Goal: Task Accomplishment & Management: Use online tool/utility

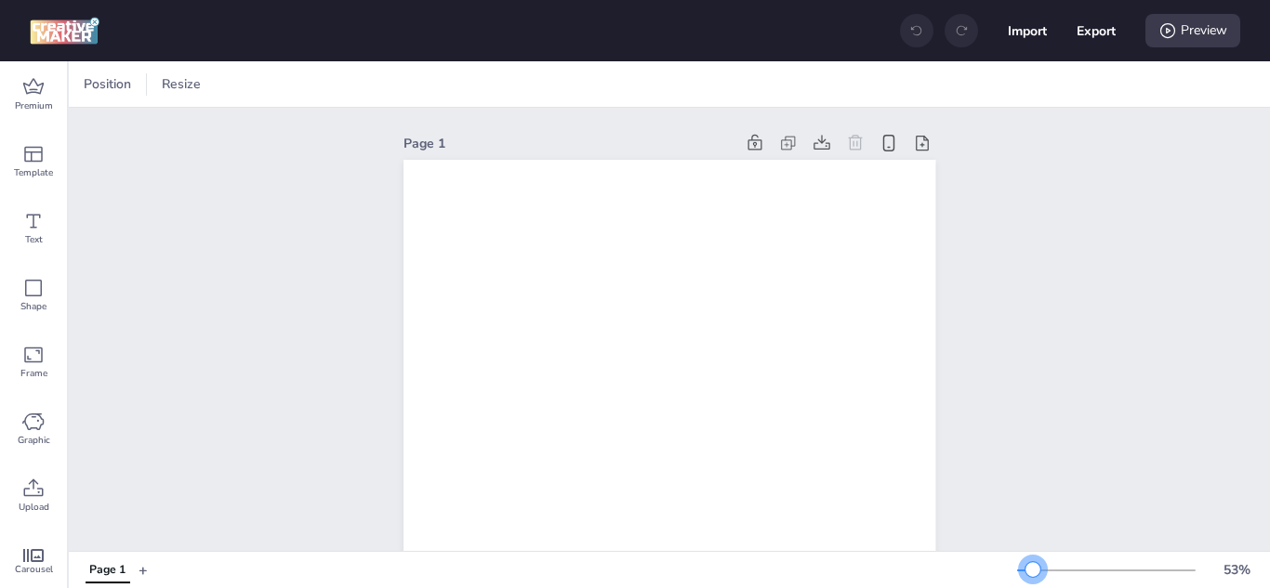
drag, startPoint x: 1033, startPoint y: 567, endPoint x: 1019, endPoint y: 570, distance: 14.2
click at [1025, 556] on div at bounding box center [1032, 569] width 15 height 15
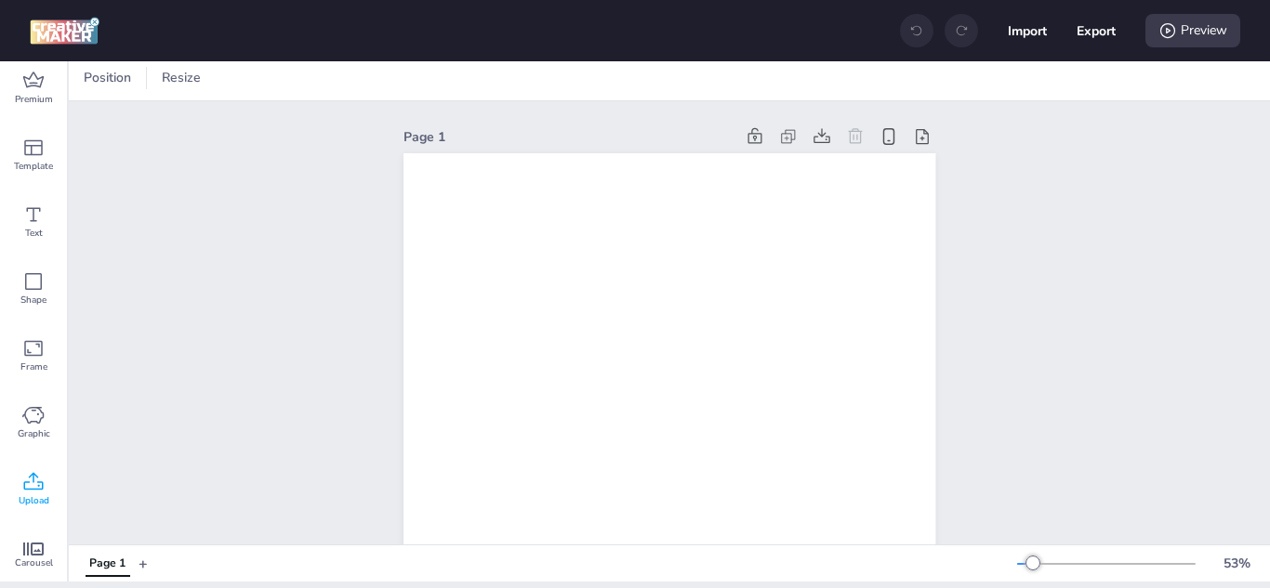
scroll to position [8, 0]
click at [49, 494] on div "Upload" at bounding box center [33, 488] width 67 height 67
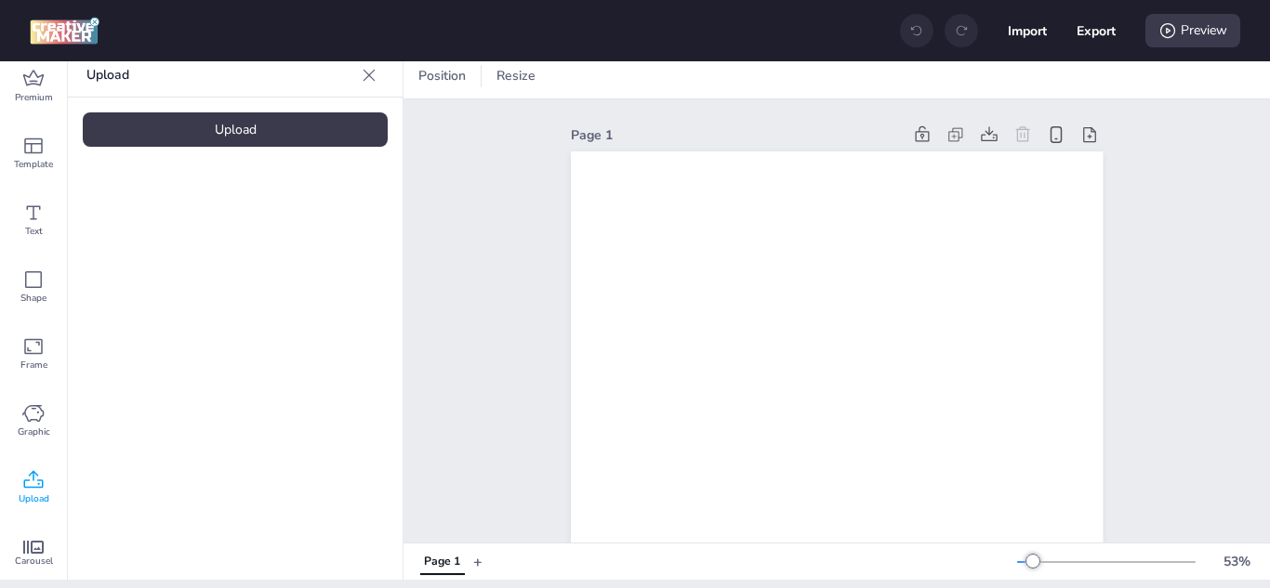
click at [176, 128] on div "Upload" at bounding box center [235, 129] width 305 height 34
click at [166, 230] on video at bounding box center [157, 251] width 149 height 74
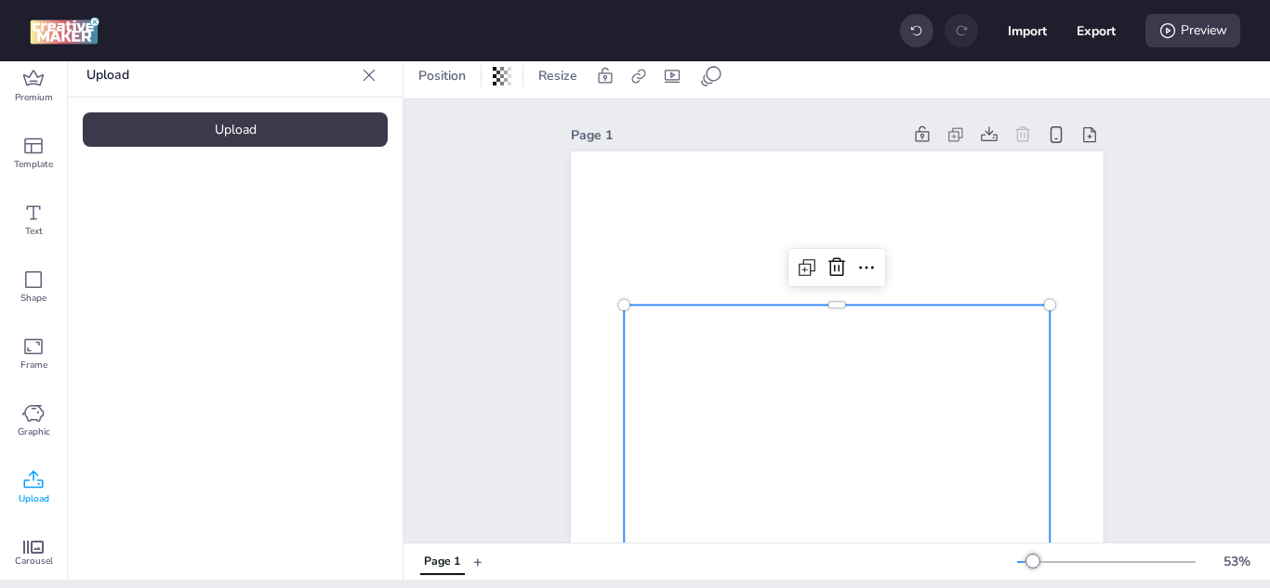
click at [166, 230] on video at bounding box center [157, 251] width 149 height 74
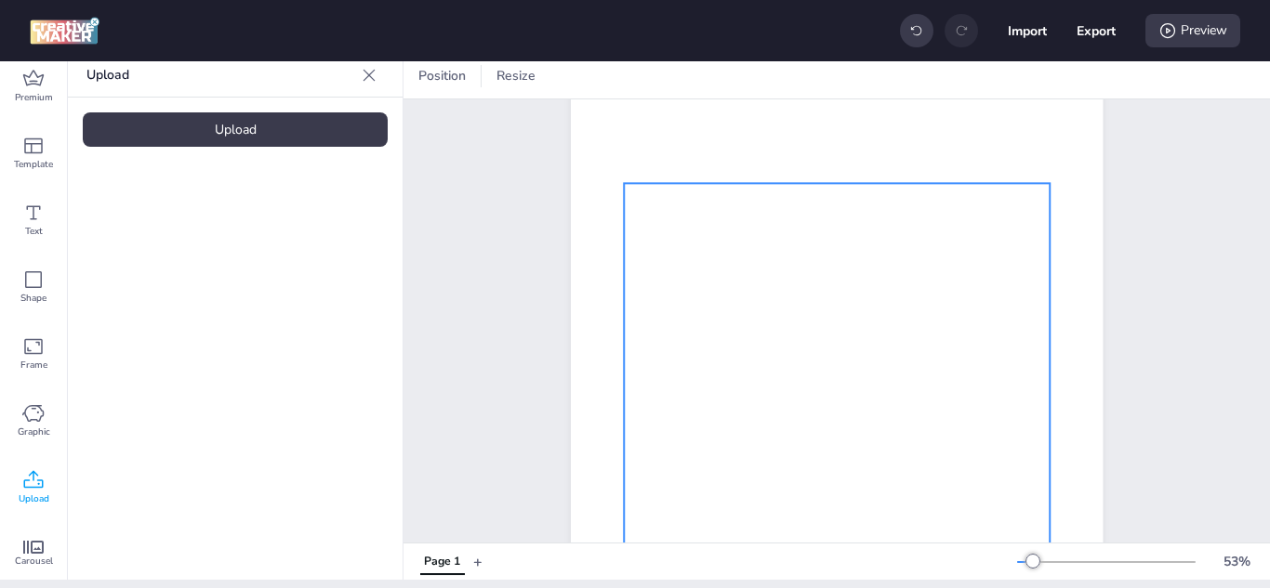
scroll to position [93, 0]
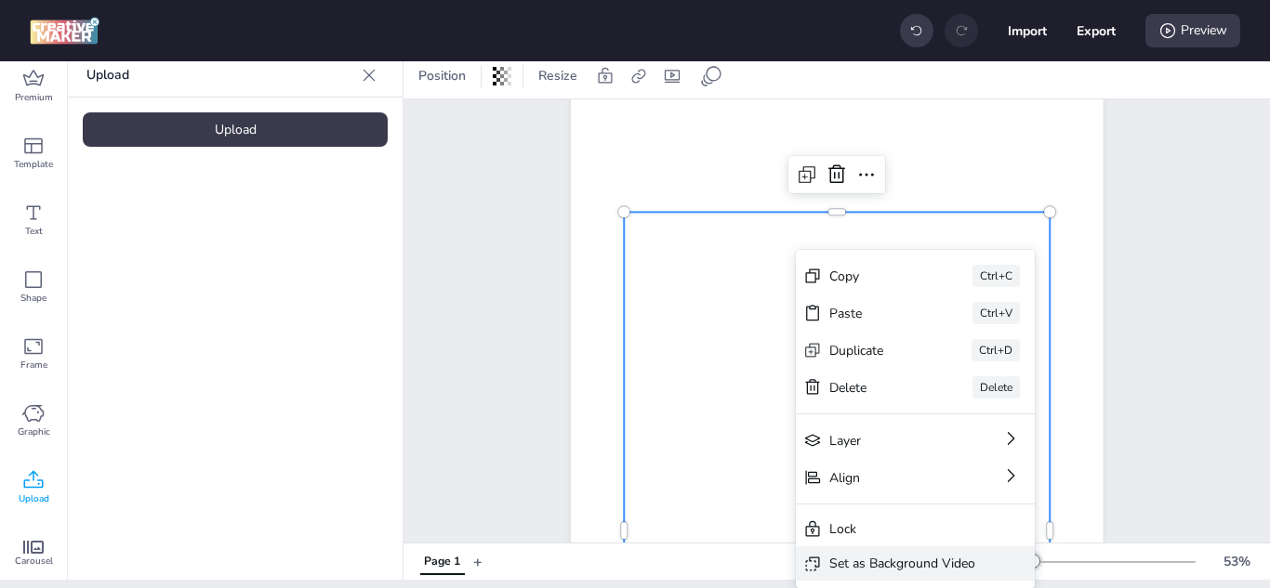
click at [895, 556] on div "Set as Background Video" at bounding box center [902, 564] width 146 height 20
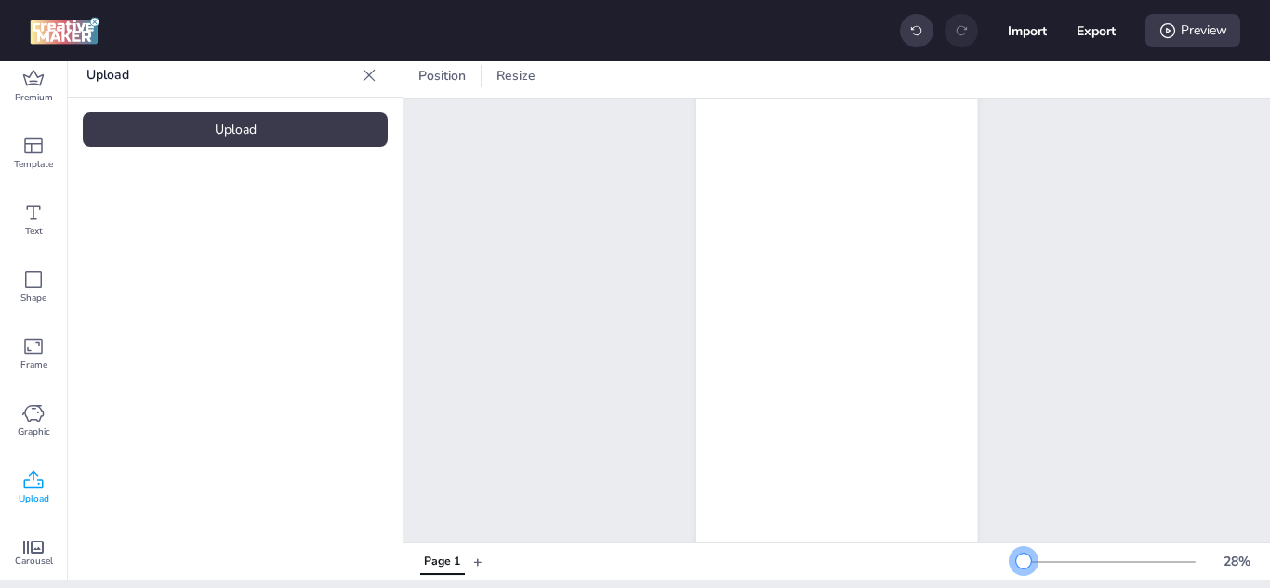
scroll to position [56, 0]
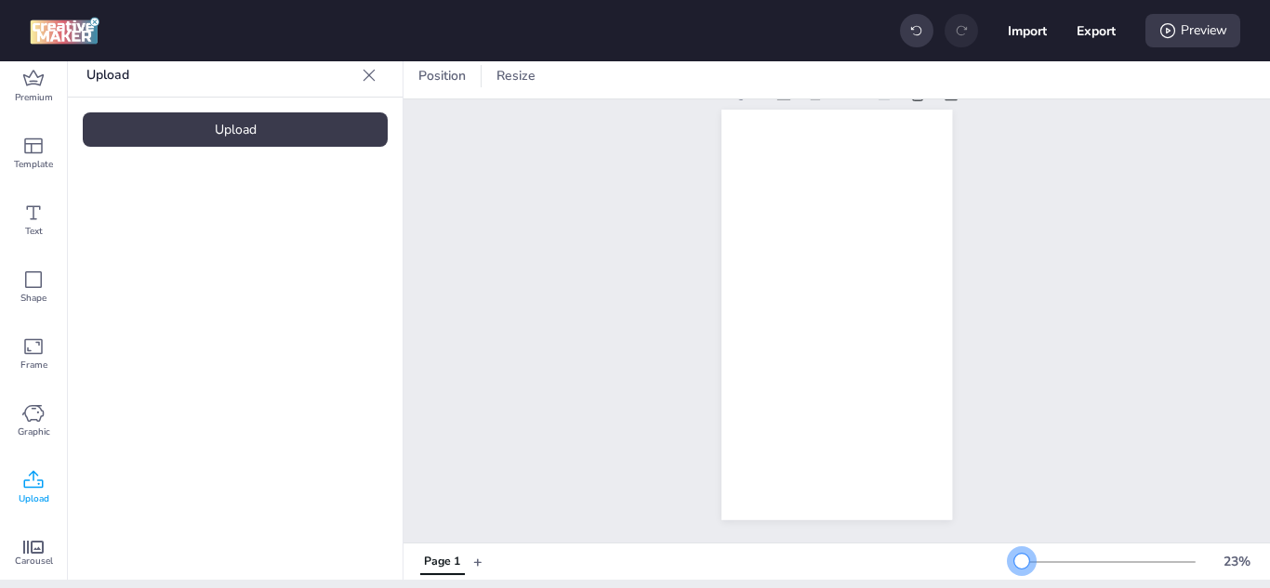
drag, startPoint x: 1019, startPoint y: 567, endPoint x: 1008, endPoint y: 568, distance: 11.2
click at [1014, 556] on div at bounding box center [1021, 561] width 15 height 15
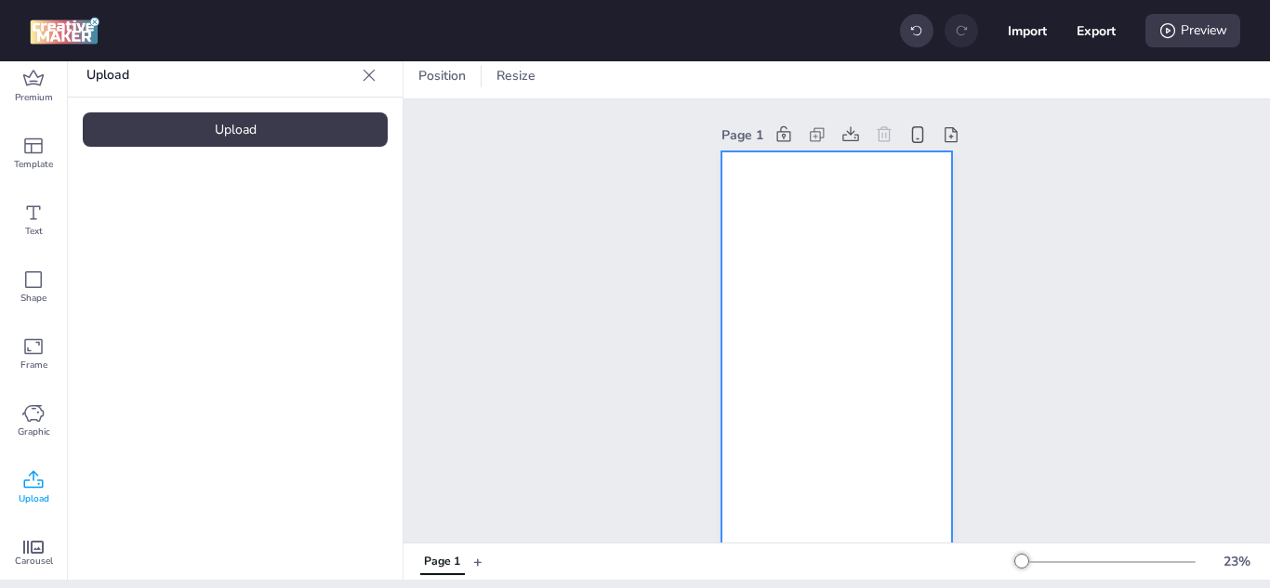
click at [864, 331] on video at bounding box center [836, 357] width 273 height 411
click at [810, 77] on icon at bounding box center [802, 76] width 19 height 19
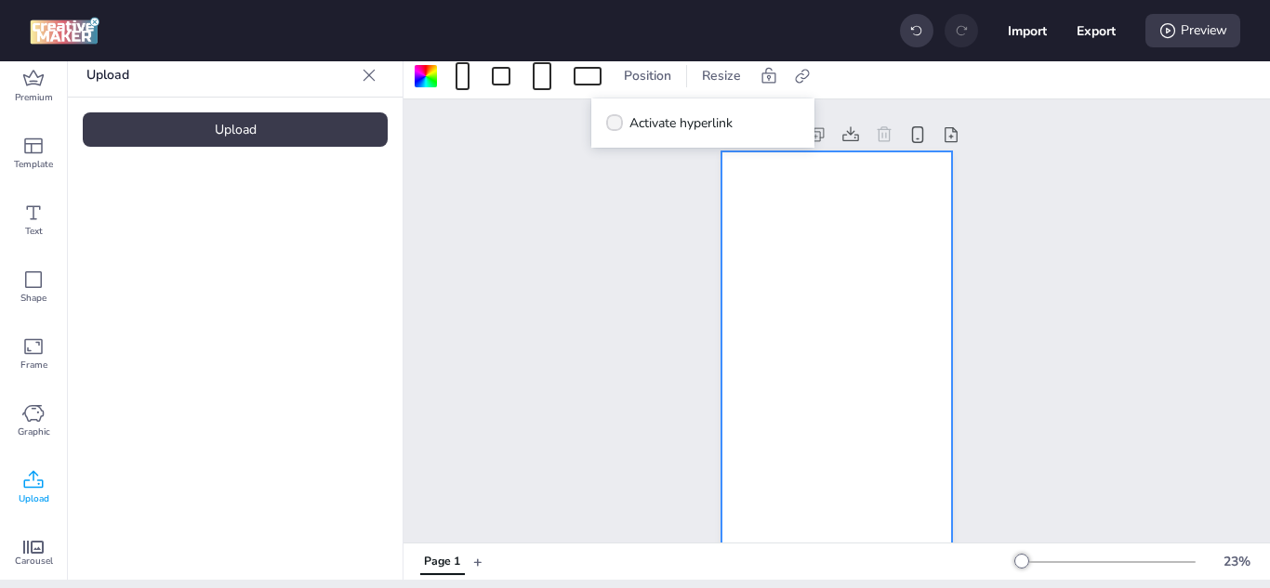
click at [681, 132] on span "Activate hyperlink" at bounding box center [680, 123] width 103 height 20
click at [617, 132] on input "Activate hyperlink" at bounding box center [611, 131] width 12 height 12
checkbox input "true"
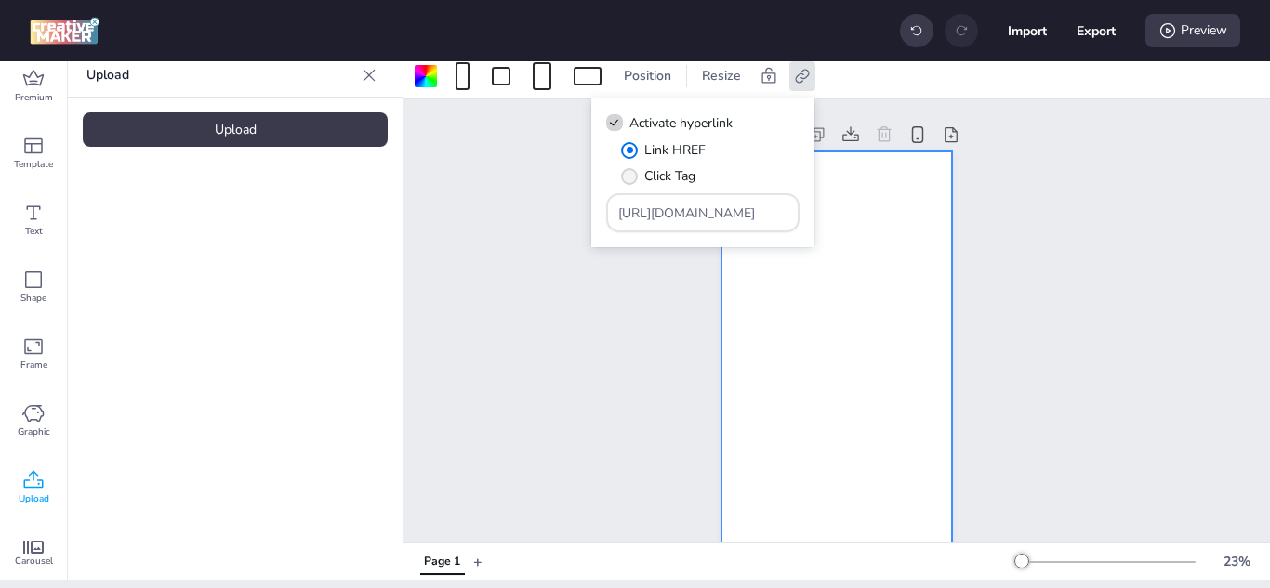
click at [620, 184] on label "Click Tag" at bounding box center [657, 176] width 87 height 33
click at [620, 184] on input "Click Tag" at bounding box center [626, 184] width 12 height 12
radio input "true"
drag, startPoint x: 740, startPoint y: 212, endPoint x: 521, endPoint y: 226, distance: 218.9
click at [523, 226] on body "Import Export Preview Premium Template Text Shape Frame Graphic Upload Carousel…" at bounding box center [635, 294] width 1270 height 588
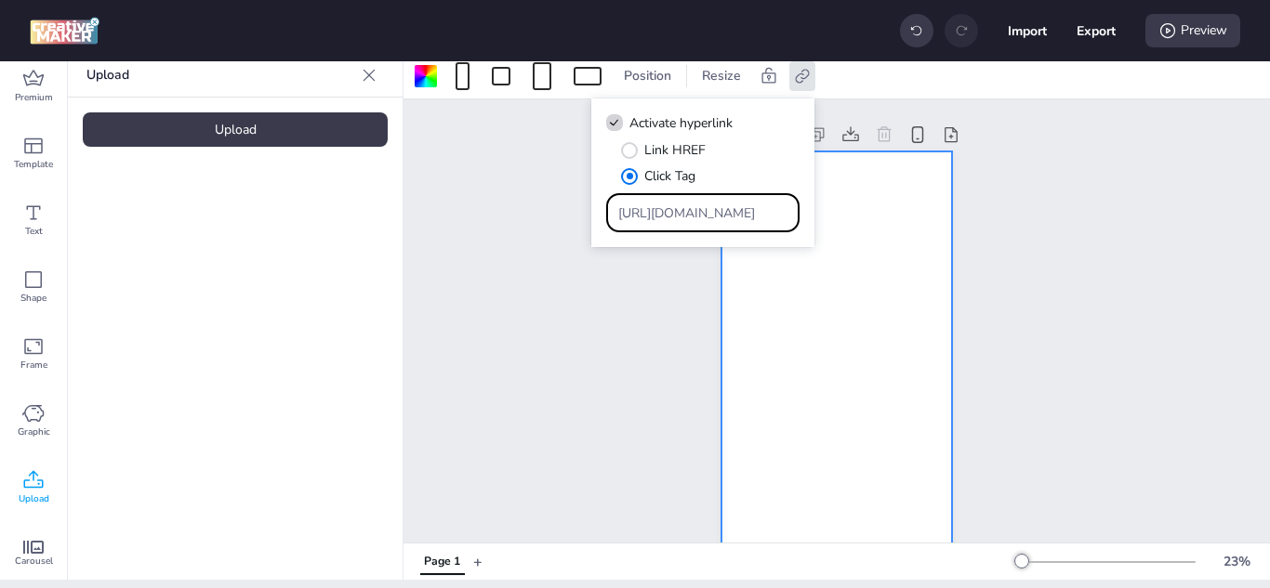
paste input "[DOMAIN_NAME][URL]"
type input "[URL][DOMAIN_NAME]"
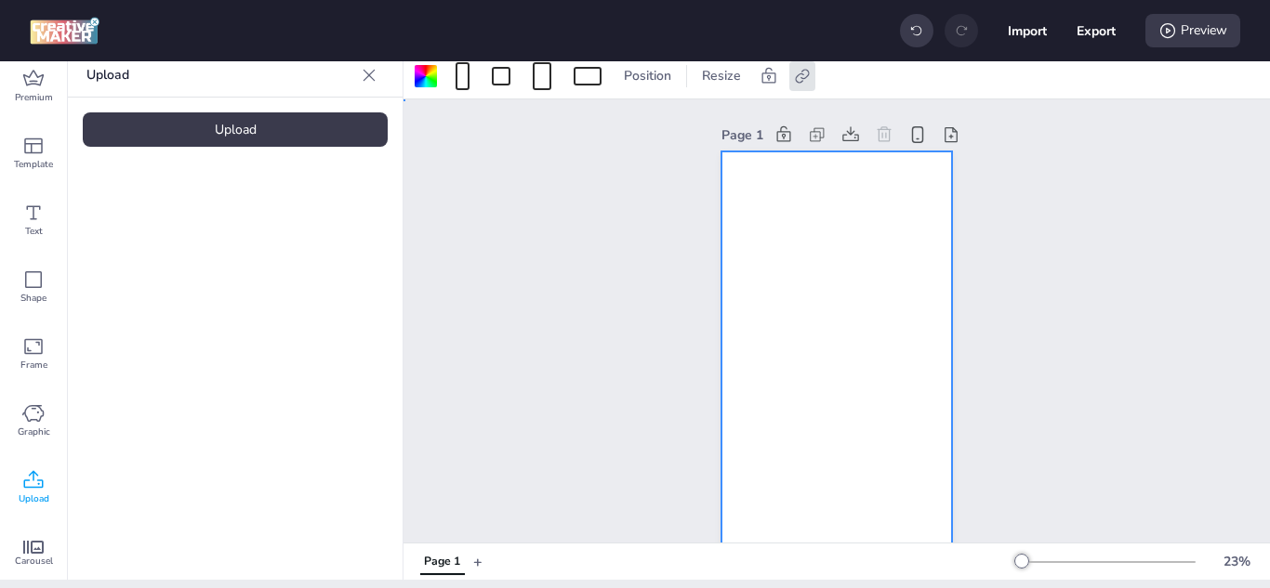
click at [545, 264] on div "Page 1" at bounding box center [836, 341] width 866 height 485
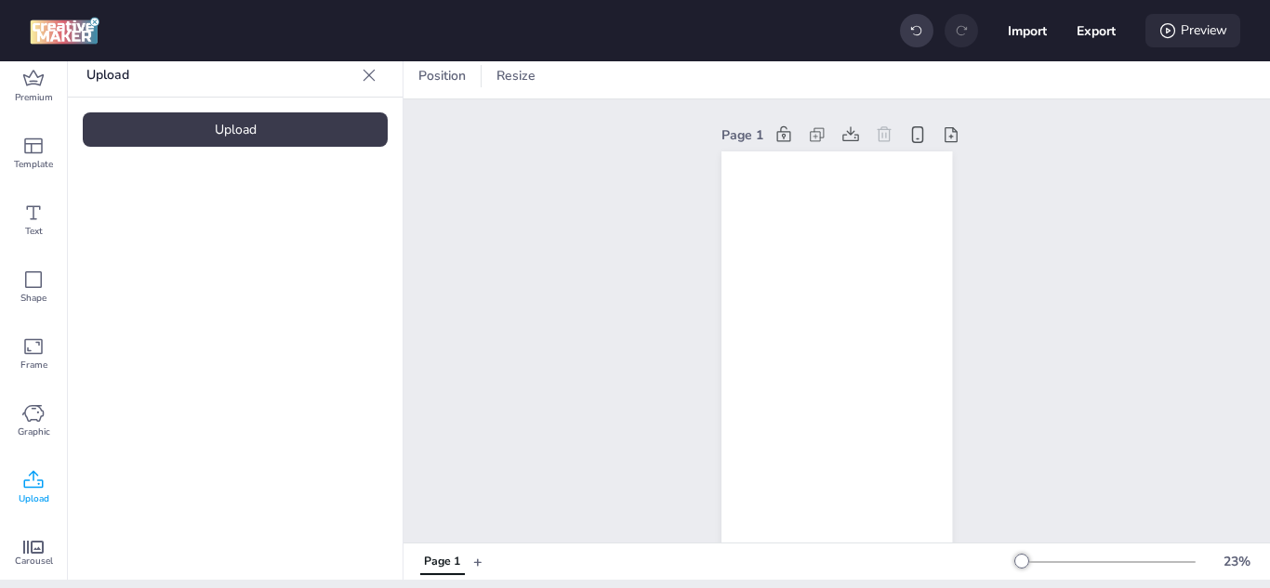
click at [1194, 32] on div "Preview" at bounding box center [1192, 30] width 95 height 33
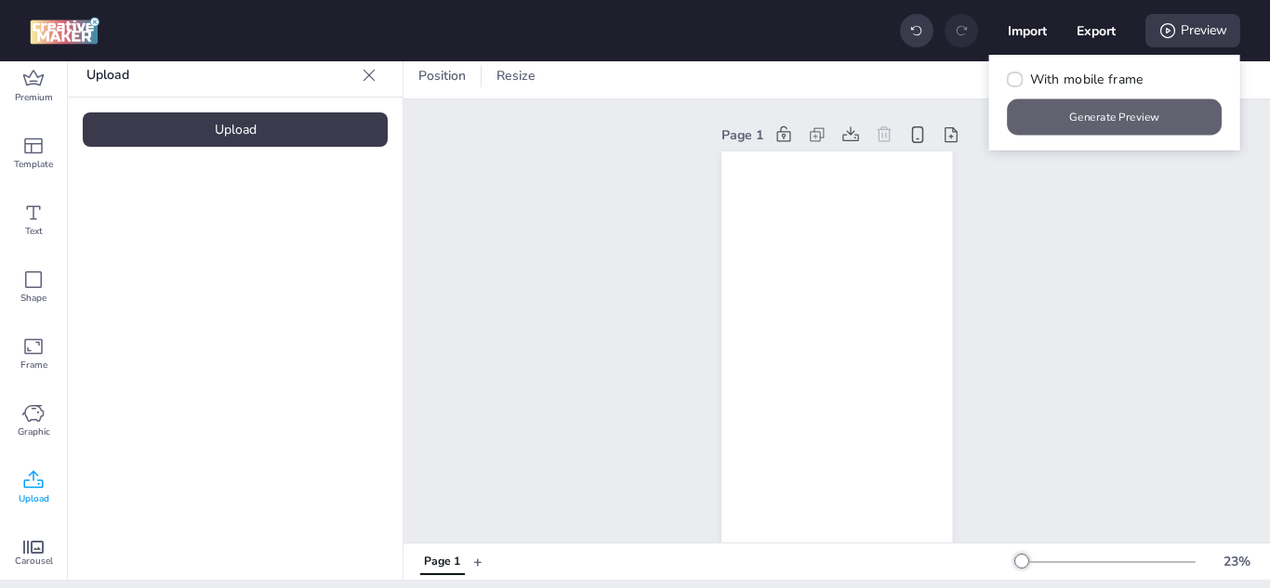
click at [1137, 122] on button "Generate Preview" at bounding box center [1115, 117] width 215 height 36
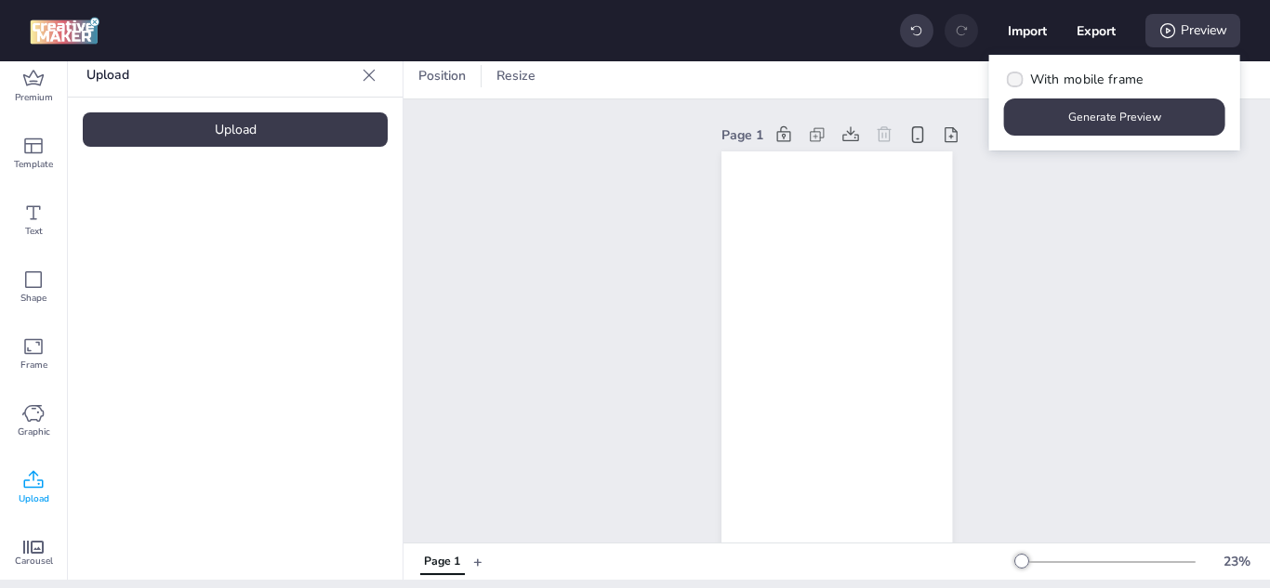
click at [1009, 76] on icon at bounding box center [1015, 79] width 13 height 10
click at [1008, 81] on input "With mobile frame" at bounding box center [1012, 87] width 12 height 12
checkbox input "true"
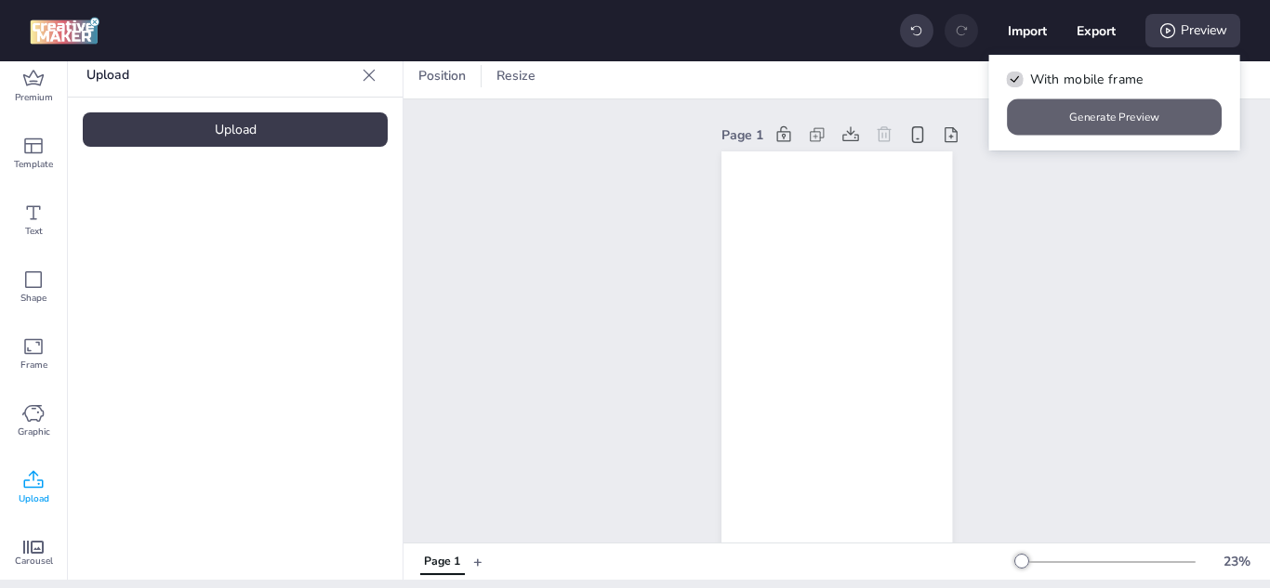
click at [1115, 119] on button "Generate Preview" at bounding box center [1115, 117] width 215 height 36
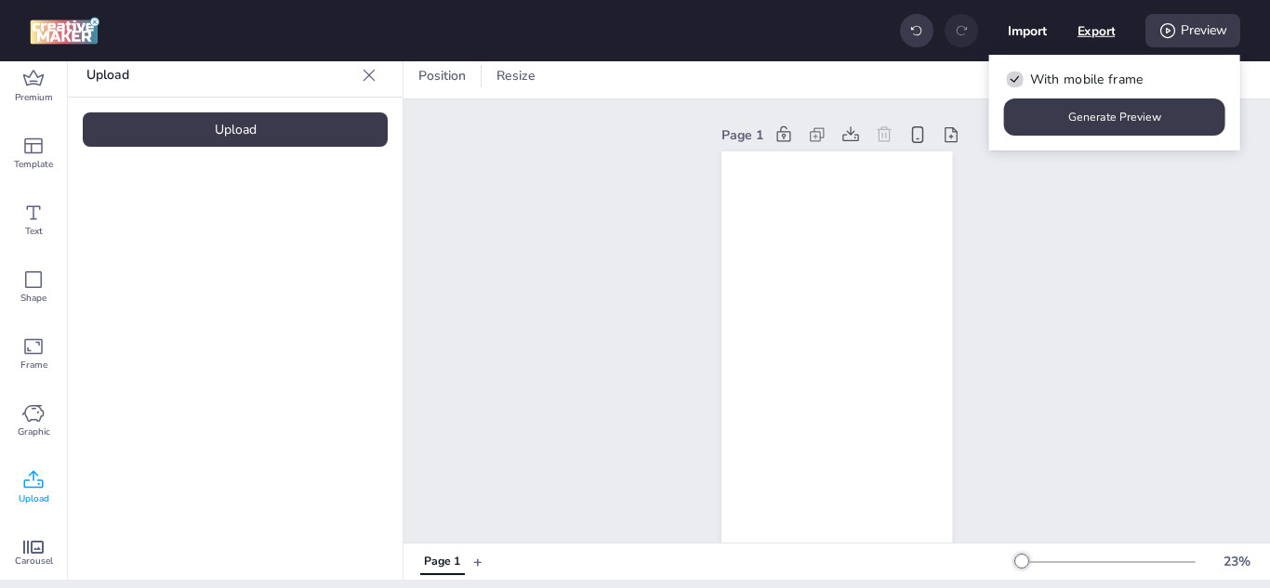
click at [1097, 33] on button "Export" at bounding box center [1096, 31] width 38 height 38
select select "html"
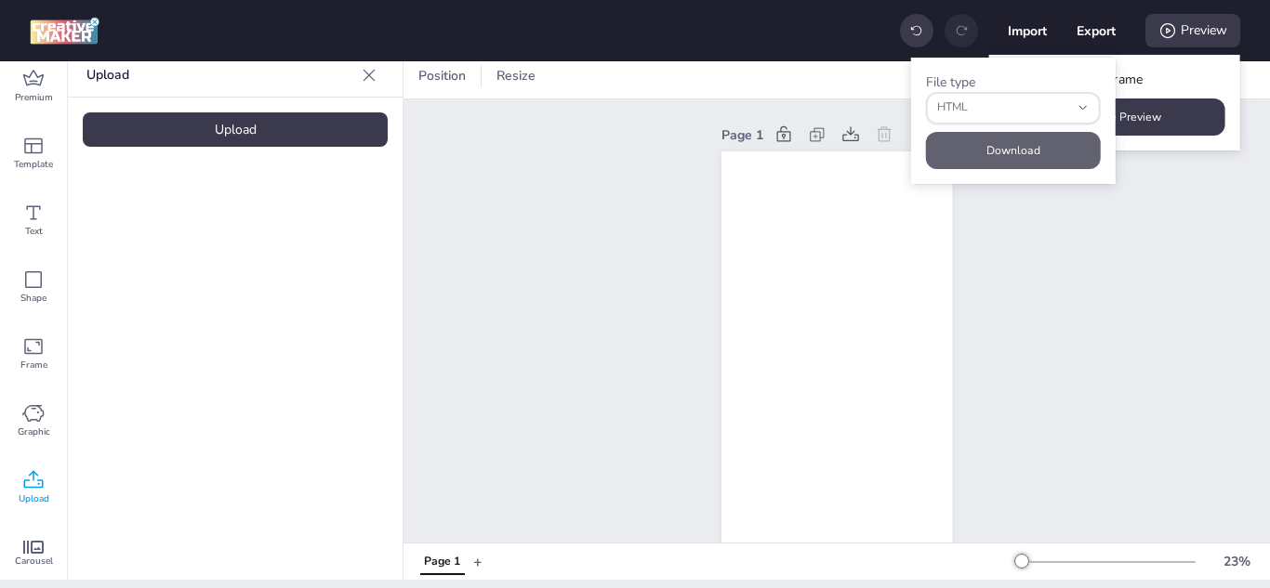
click at [1009, 154] on button "Download" at bounding box center [1013, 150] width 175 height 37
